Goal: Obtain resource: Obtain resource

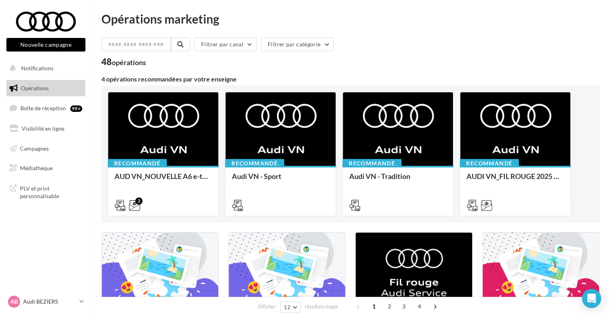
click at [433, 51] on div "Filtrer par canal Filtrer par catégorie" at bounding box center [350, 46] width 498 height 17
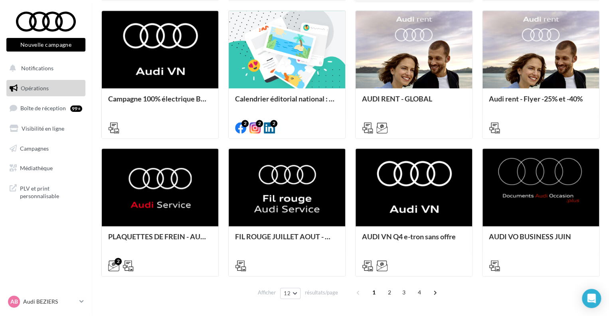
scroll to position [386, 0]
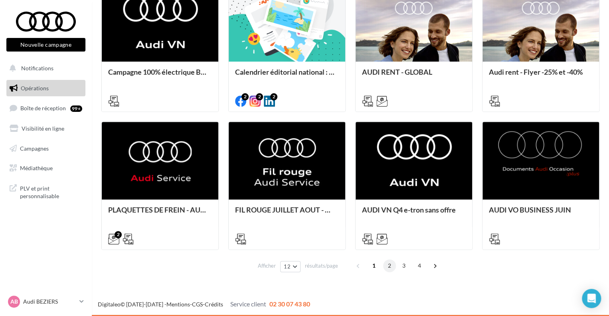
click at [389, 265] on span "2" at bounding box center [389, 265] width 13 height 13
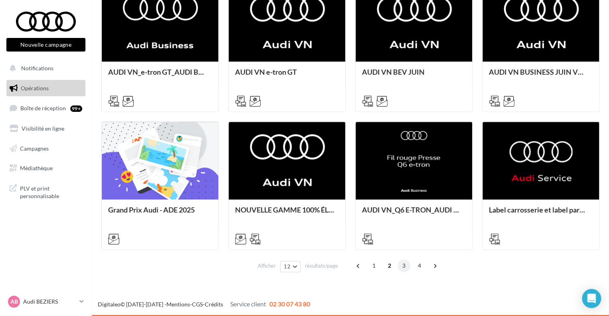
click at [404, 270] on span "3" at bounding box center [404, 265] width 13 height 13
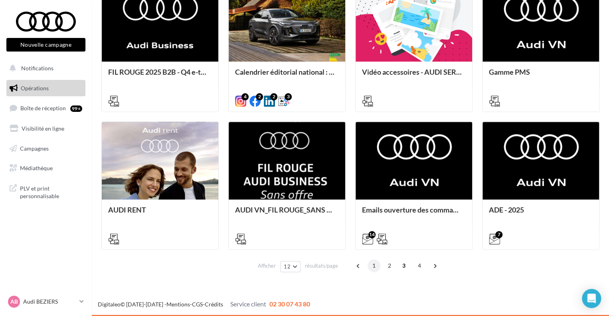
click at [369, 266] on span "1" at bounding box center [374, 265] width 13 height 13
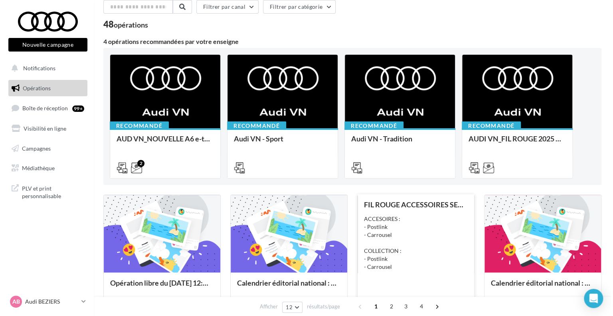
scroll to position [0, 0]
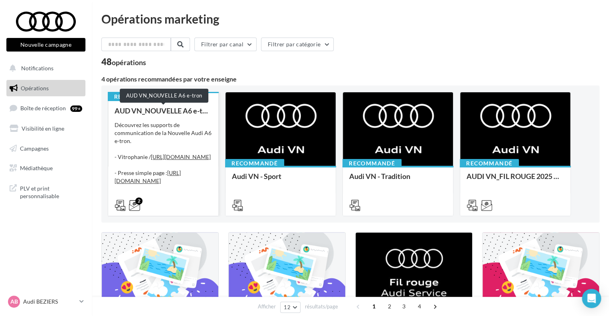
click at [196, 114] on div "AUD VN_NOUVELLE A6 e-tron" at bounding box center [163, 111] width 97 height 8
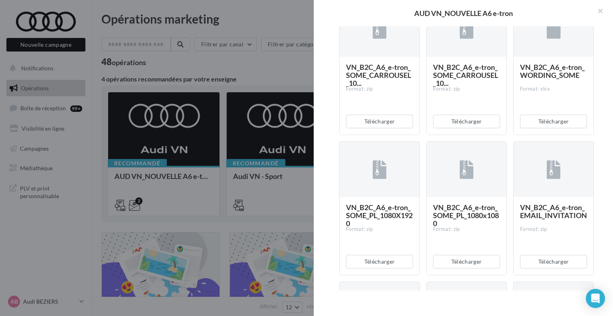
scroll to position [243, 0]
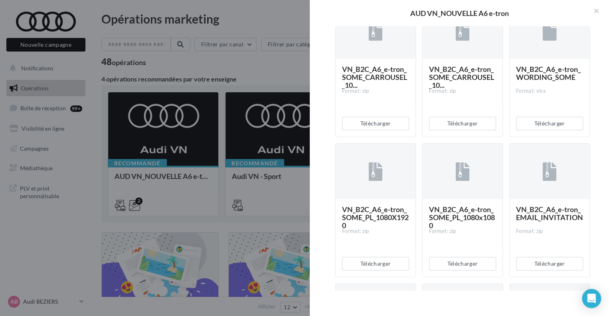
click at [255, 129] on div at bounding box center [304, 158] width 609 height 316
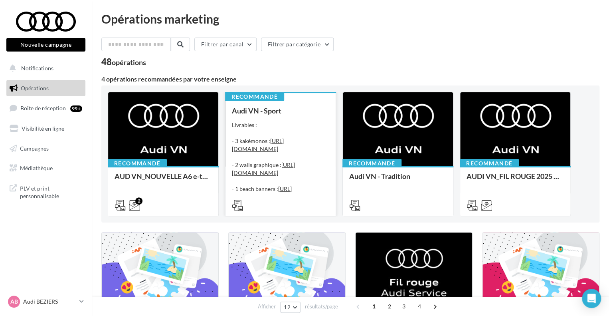
click at [276, 125] on div "Livrables : - 3 kakémonos : [URL][DOMAIN_NAME] - 2 walls graphique : [URL][DOMA…" at bounding box center [280, 161] width 97 height 80
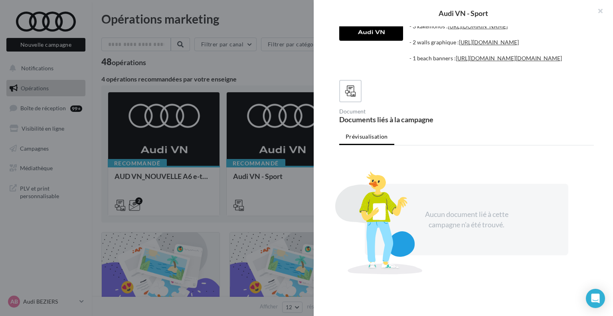
scroll to position [0, 0]
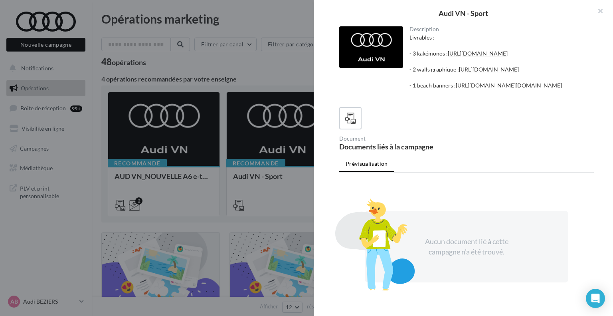
click at [265, 138] on div at bounding box center [306, 158] width 613 height 316
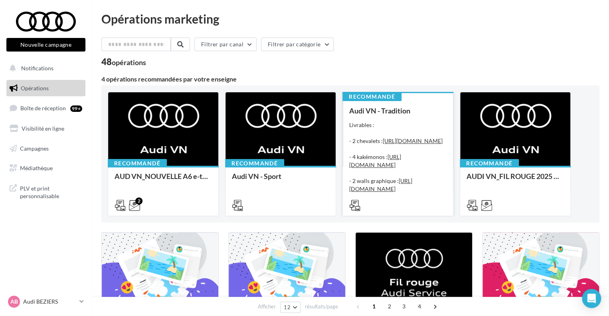
click at [396, 130] on div "Livrables : - 2 chevalets : [URL][DOMAIN_NAME] - 4 kakémonos : [URL][DOMAIN_NAM…" at bounding box center [397, 161] width 97 height 80
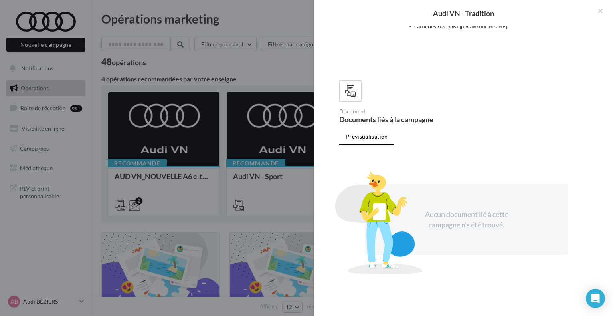
scroll to position [146, 0]
click at [269, 194] on div at bounding box center [306, 158] width 613 height 316
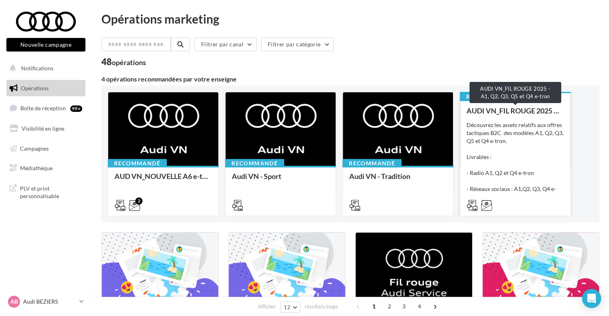
click at [525, 110] on div "AUDI VN_FIL ROUGE 2025 - A1, Q2, Q3, Q5 et Q4 e-tron" at bounding box center [515, 111] width 97 height 8
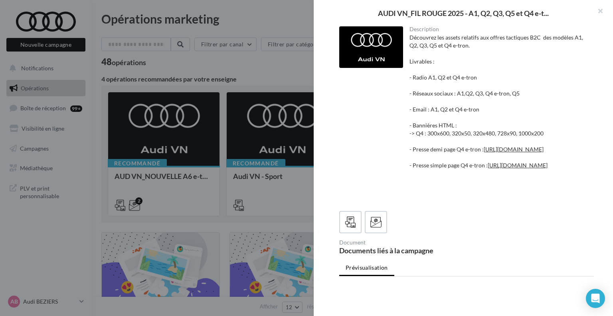
click at [509, 94] on div "Découvrez les assets relatifs aux offres tactiques B2C des modèles A1, Q2, Q3, …" at bounding box center [499, 118] width 178 height 168
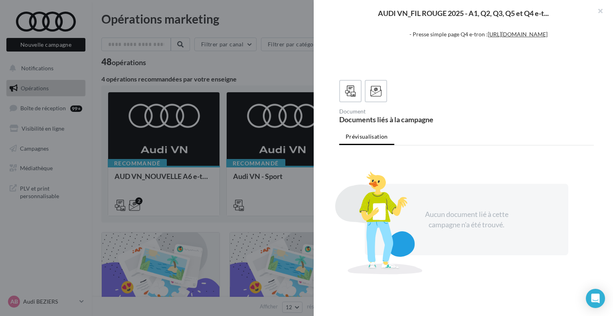
scroll to position [178, 0]
click at [374, 92] on icon at bounding box center [376, 91] width 12 height 12
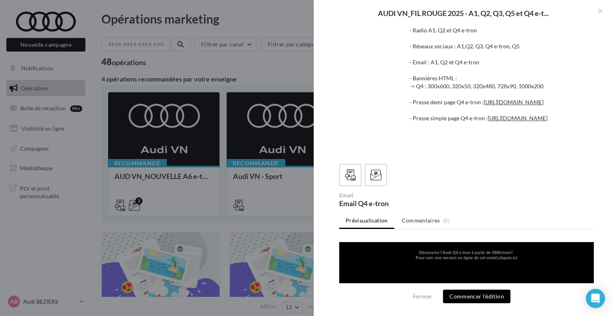
scroll to position [0, 0]
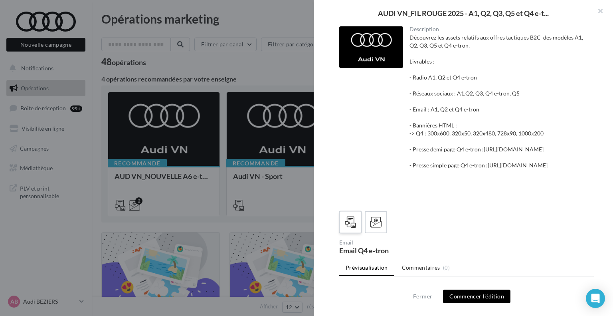
click at [353, 230] on div at bounding box center [350, 222] width 15 height 15
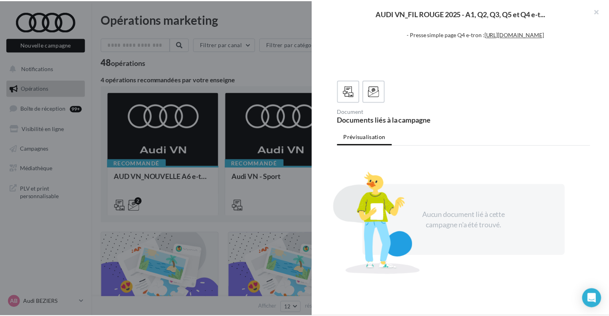
scroll to position [178, 0]
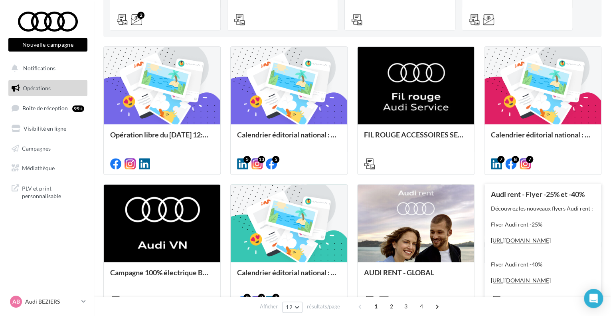
scroll to position [240, 0]
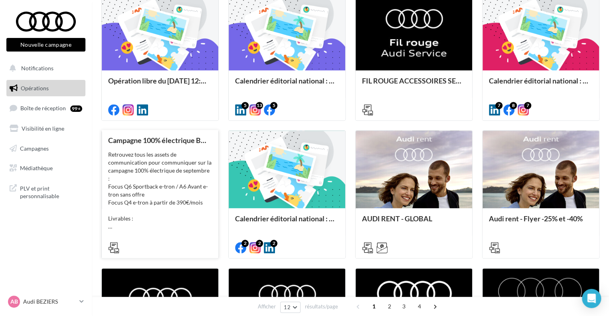
click at [200, 165] on div "Retrouvez tous les assets de communication pour communiquer sur la campagne 100…" at bounding box center [160, 191] width 104 height 80
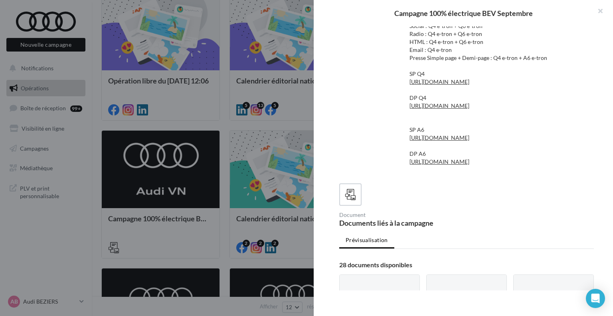
scroll to position [85, 0]
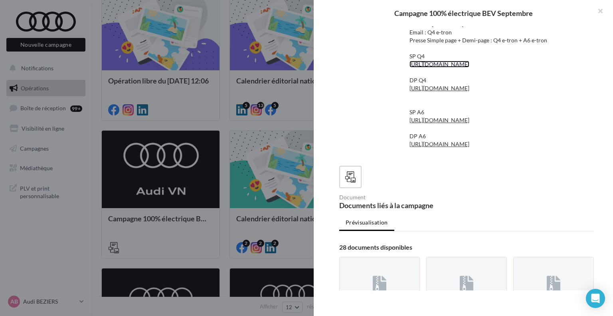
click at [470, 67] on link "[URL][DOMAIN_NAME]" at bounding box center [440, 64] width 60 height 7
